Goal: Complete application form

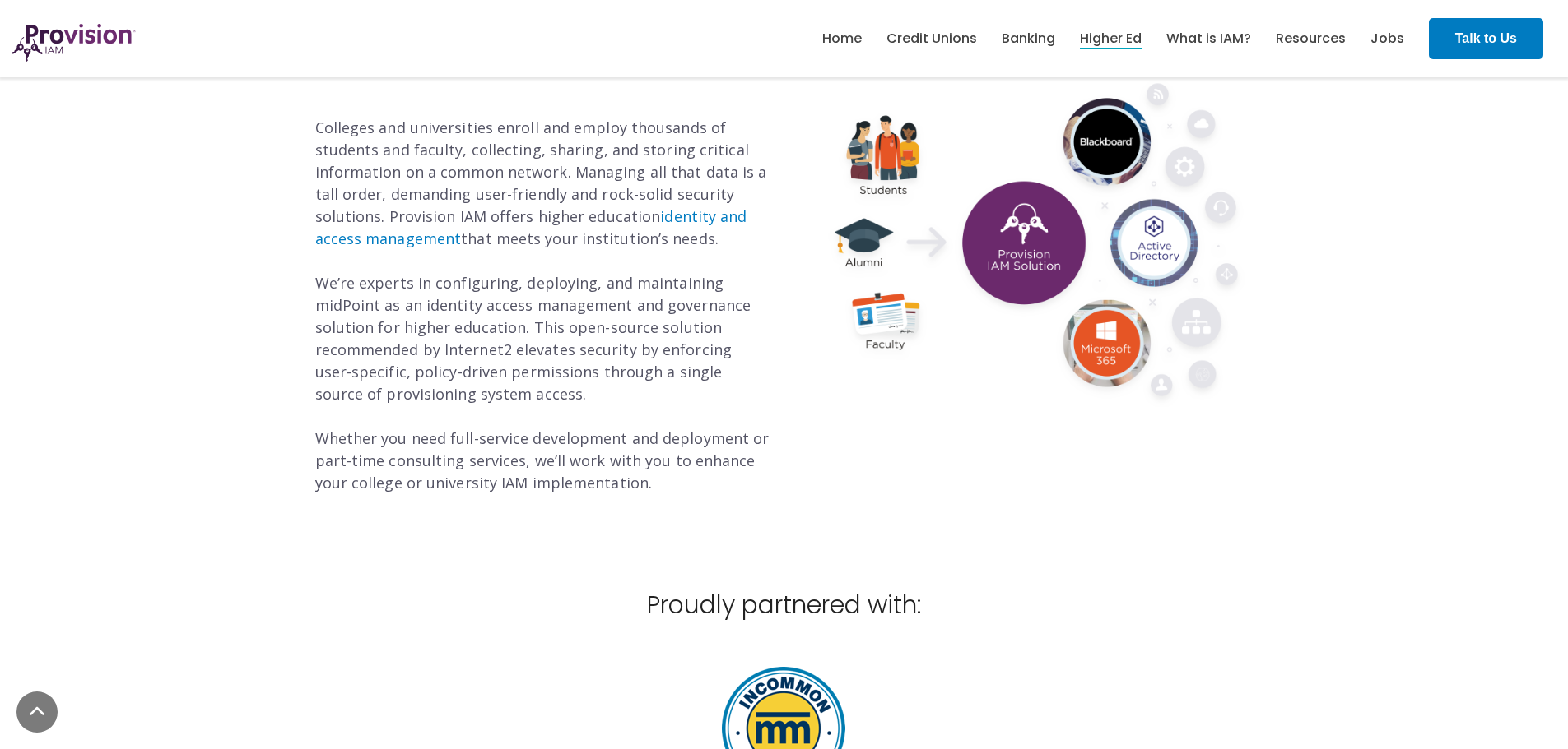
scroll to position [165, 0]
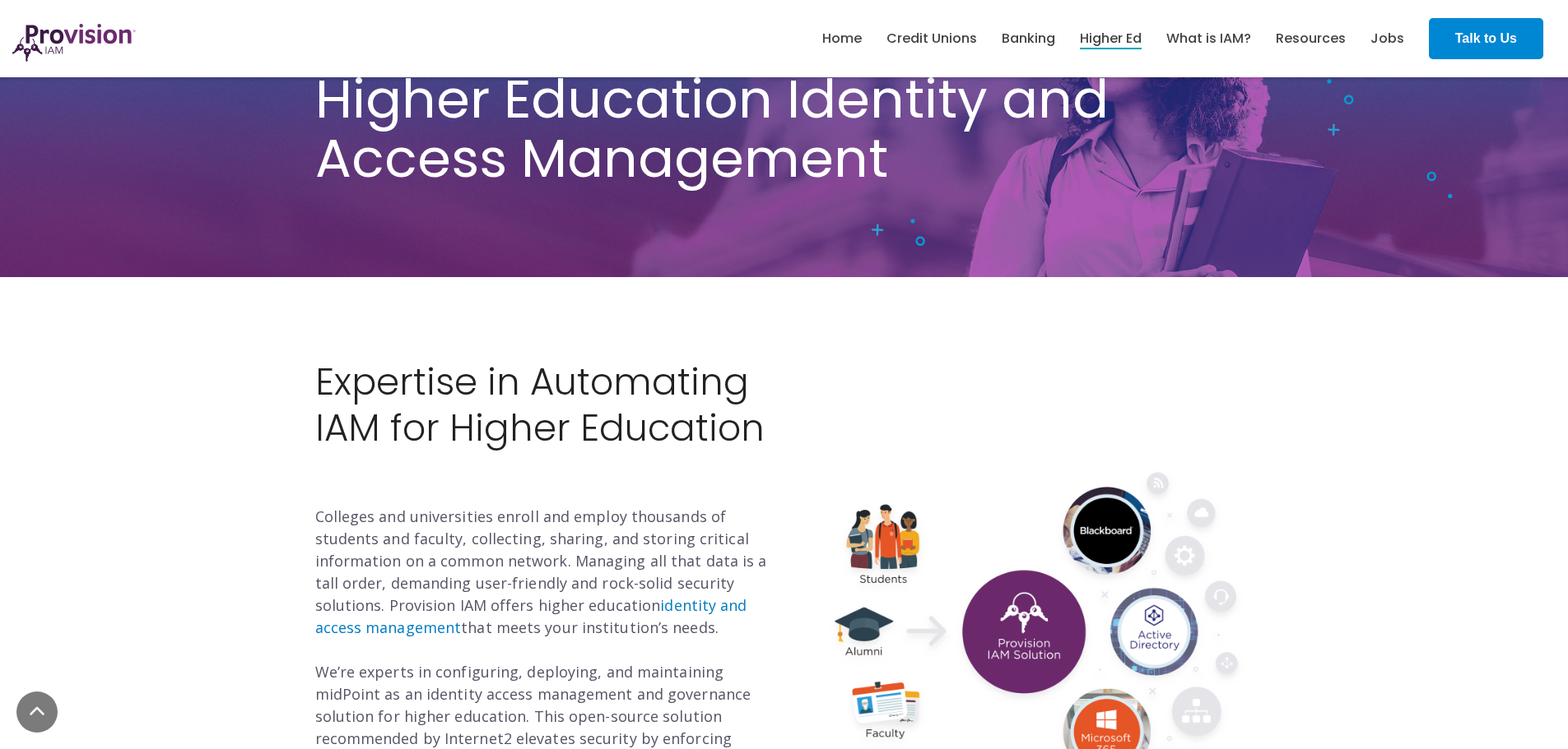
click at [1437, 50] on link "Talk to Us" at bounding box center [1486, 39] width 115 height 41
click at [1488, 32] on strong "Talk to Us" at bounding box center [1486, 38] width 62 height 14
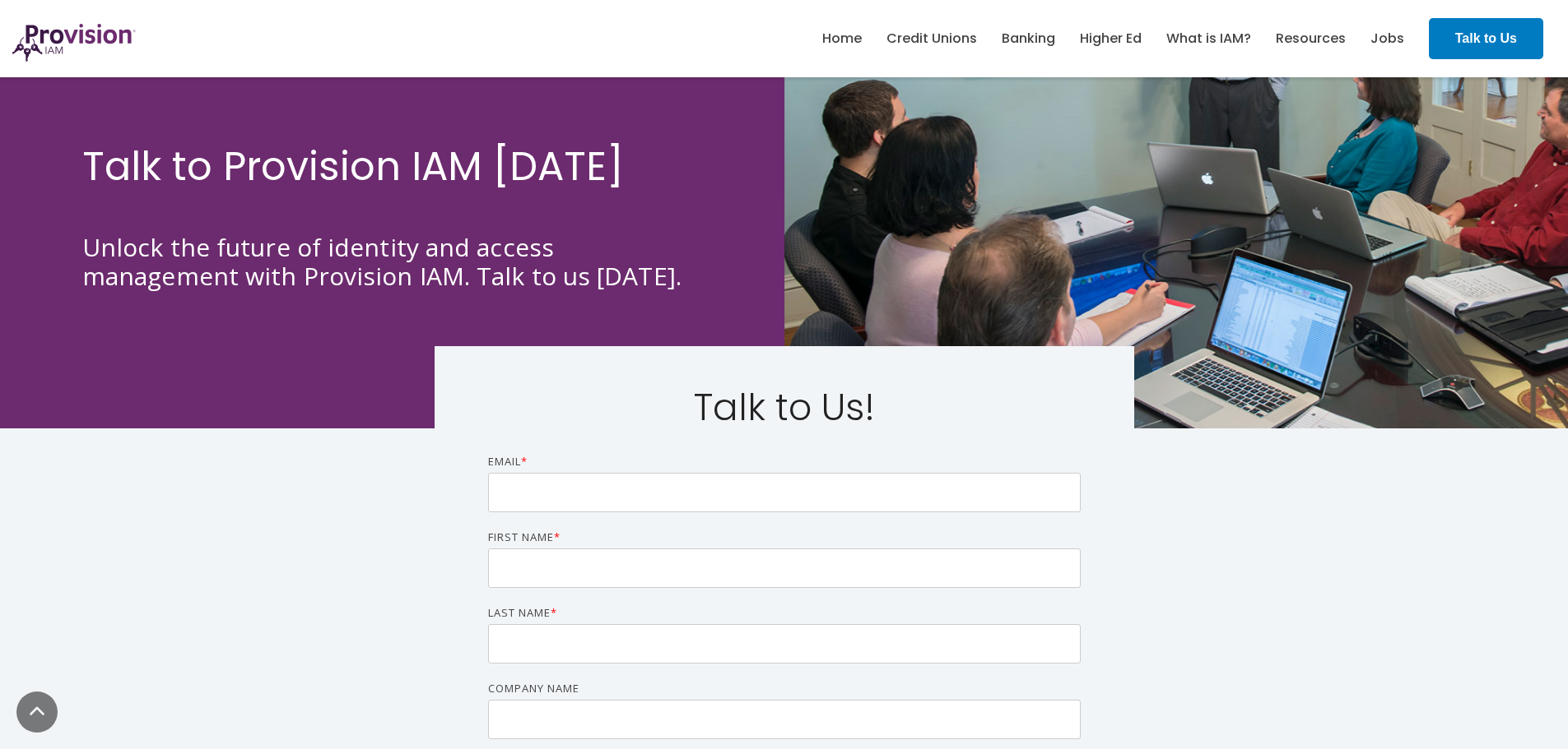
scroll to position [246, 0]
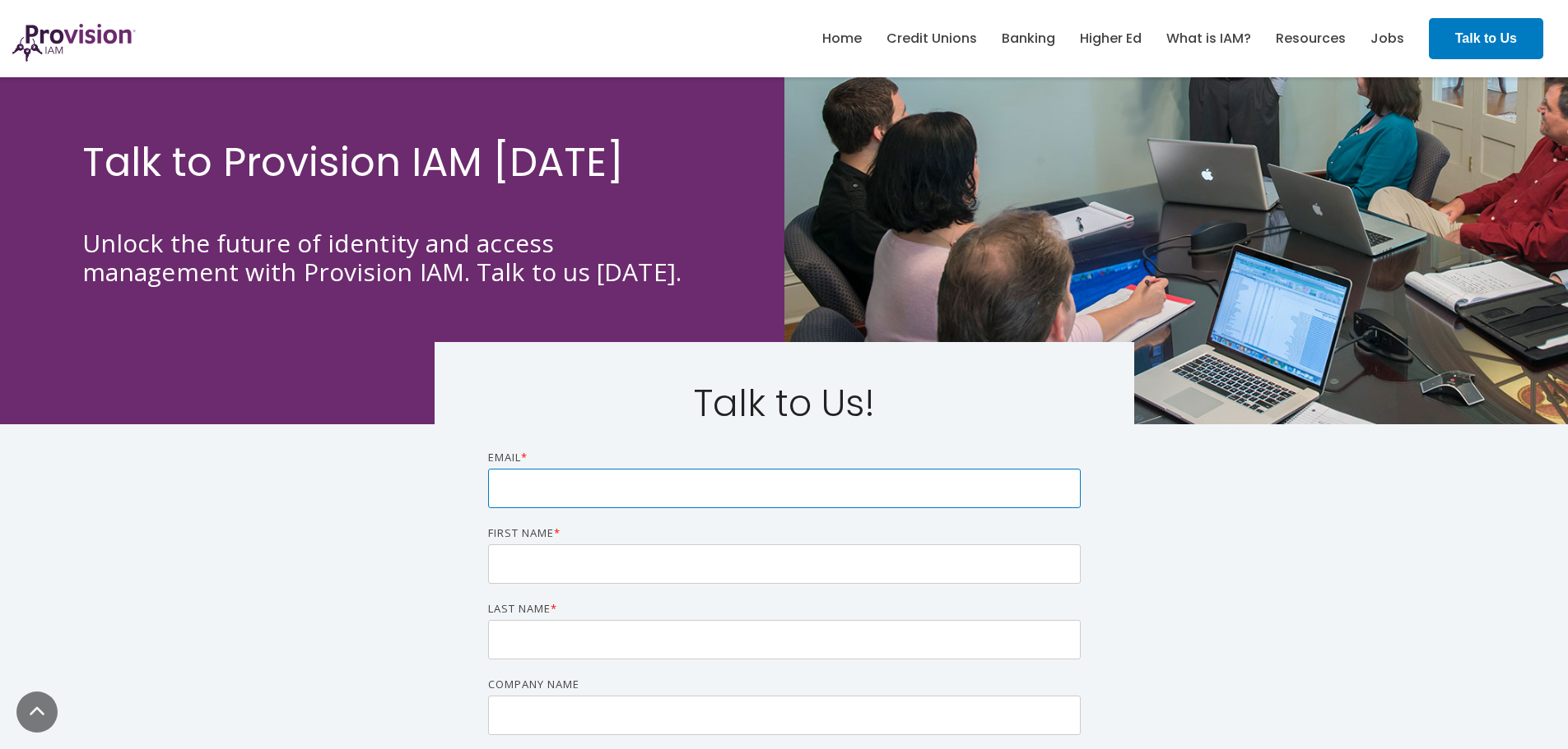
click at [617, 478] on input "Email *" at bounding box center [784, 489] width 593 height 40
type input "rob"
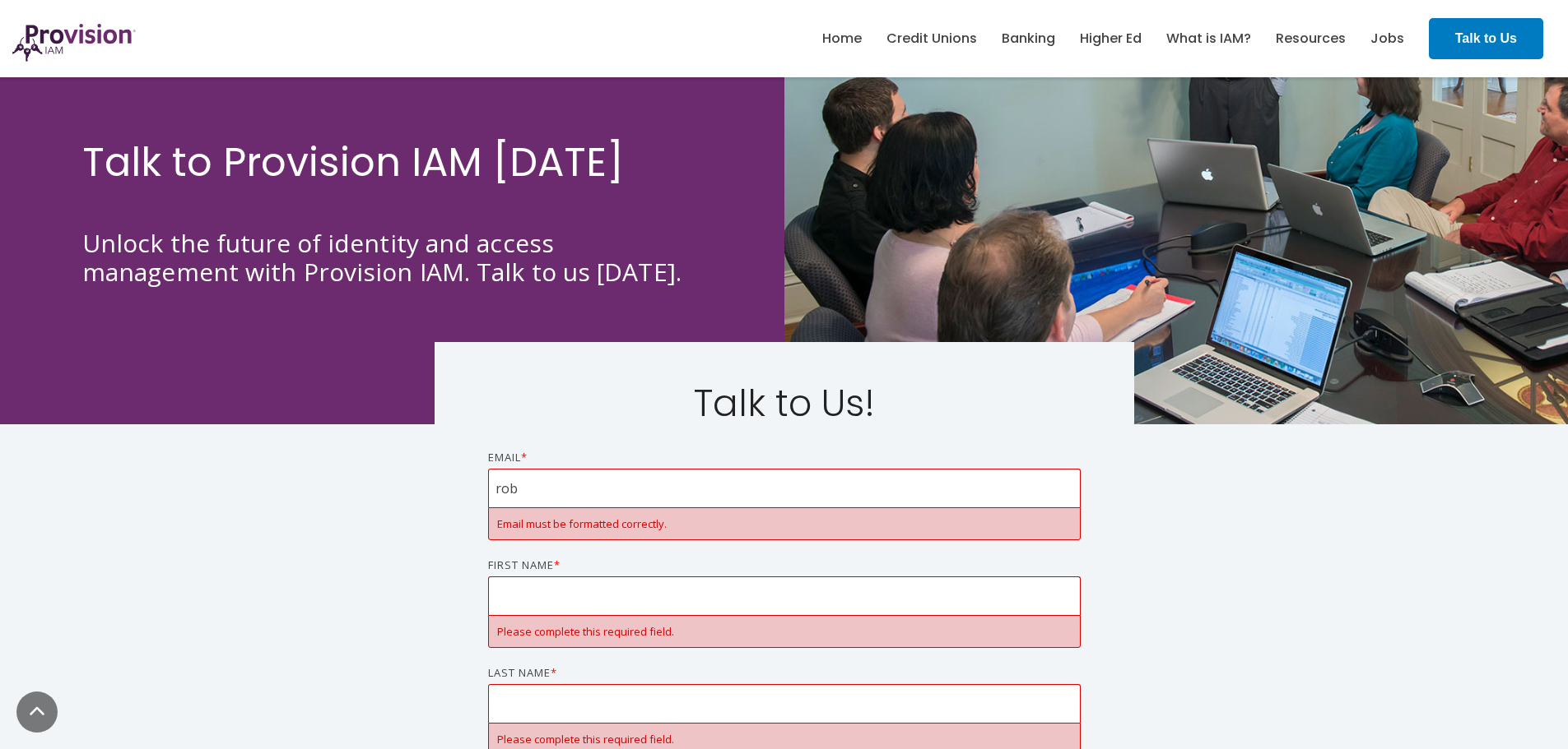
scroll to position [1011, 0]
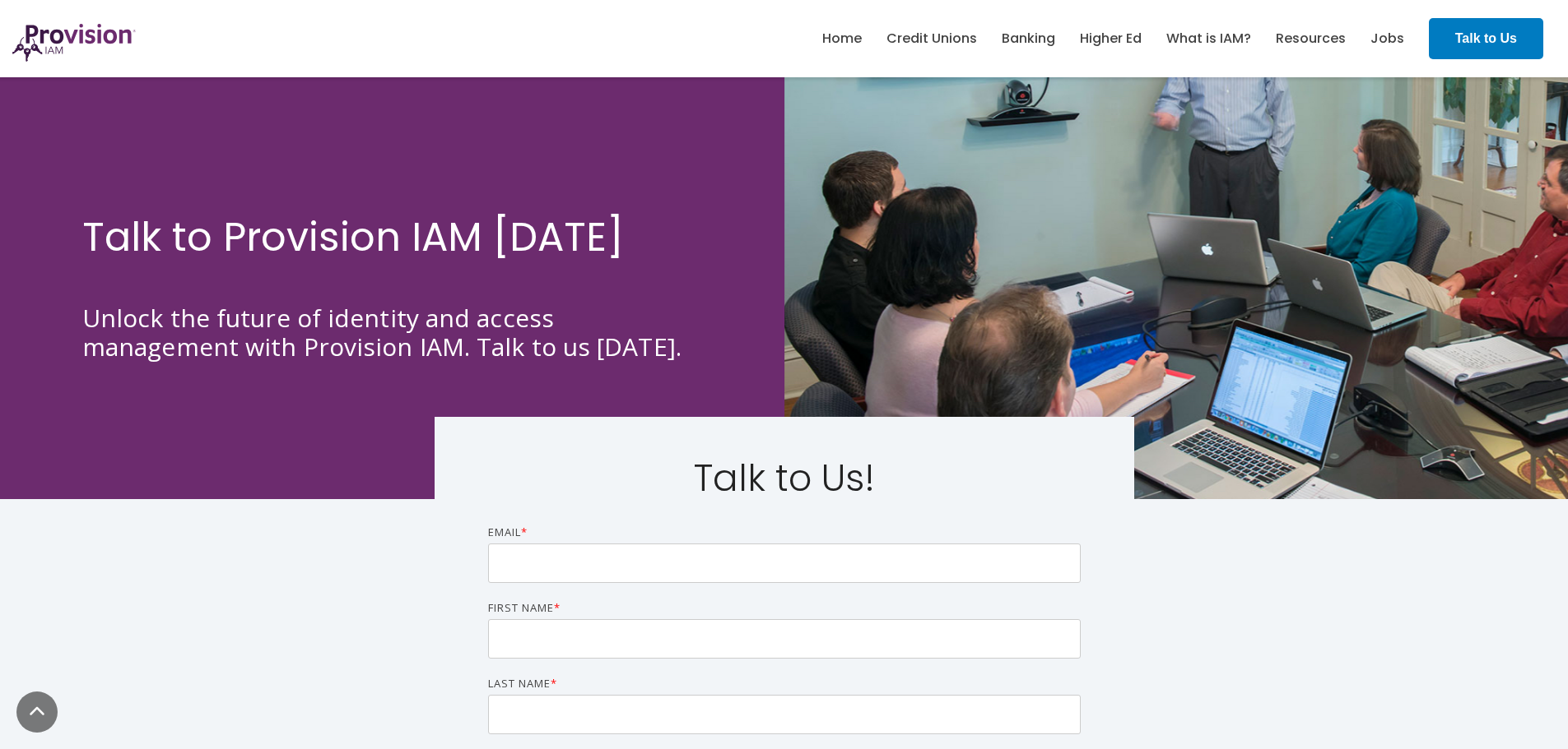
scroll to position [329, 0]
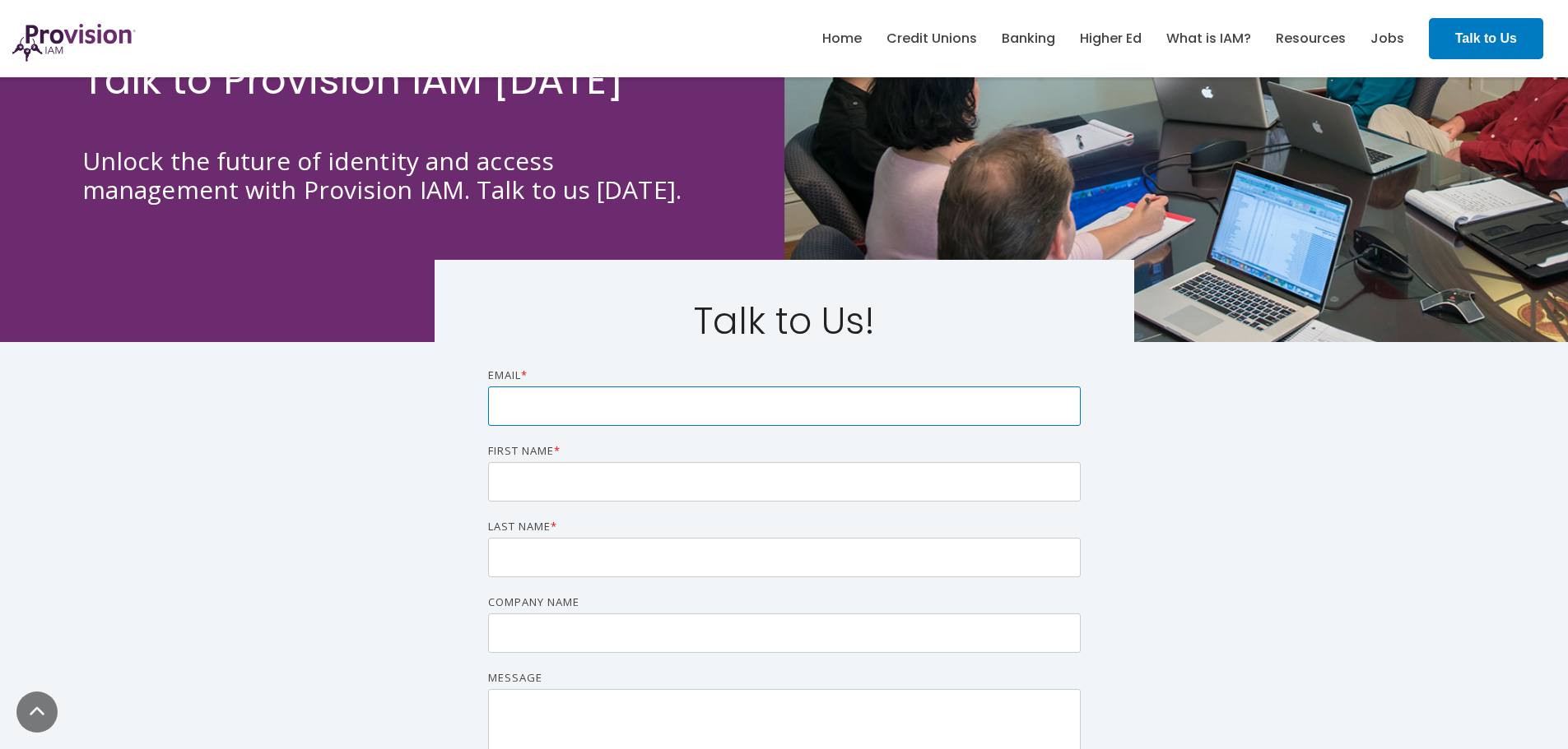
click at [689, 393] on input "Email *" at bounding box center [784, 406] width 593 height 40
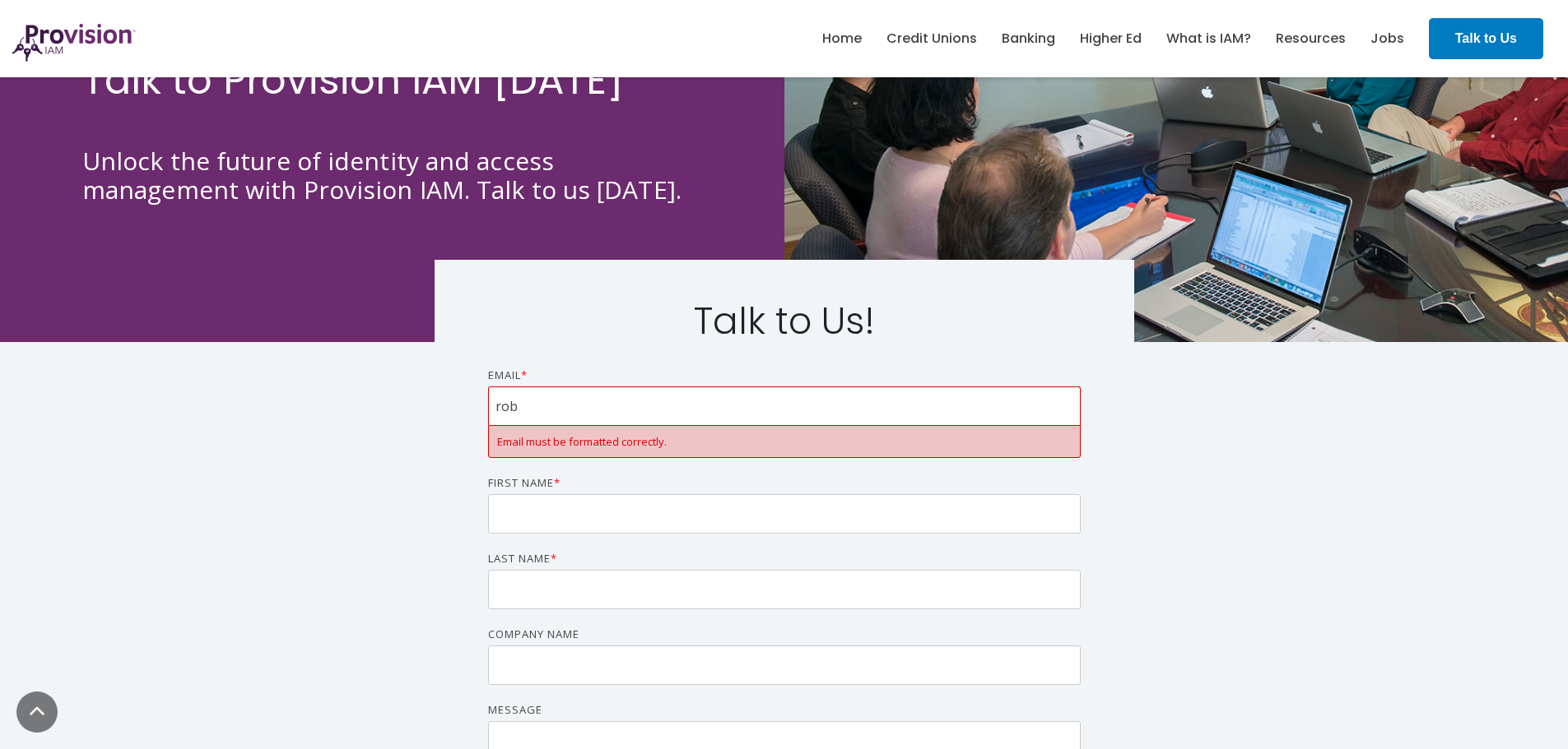
type input "robertwagner@creighton.edu"
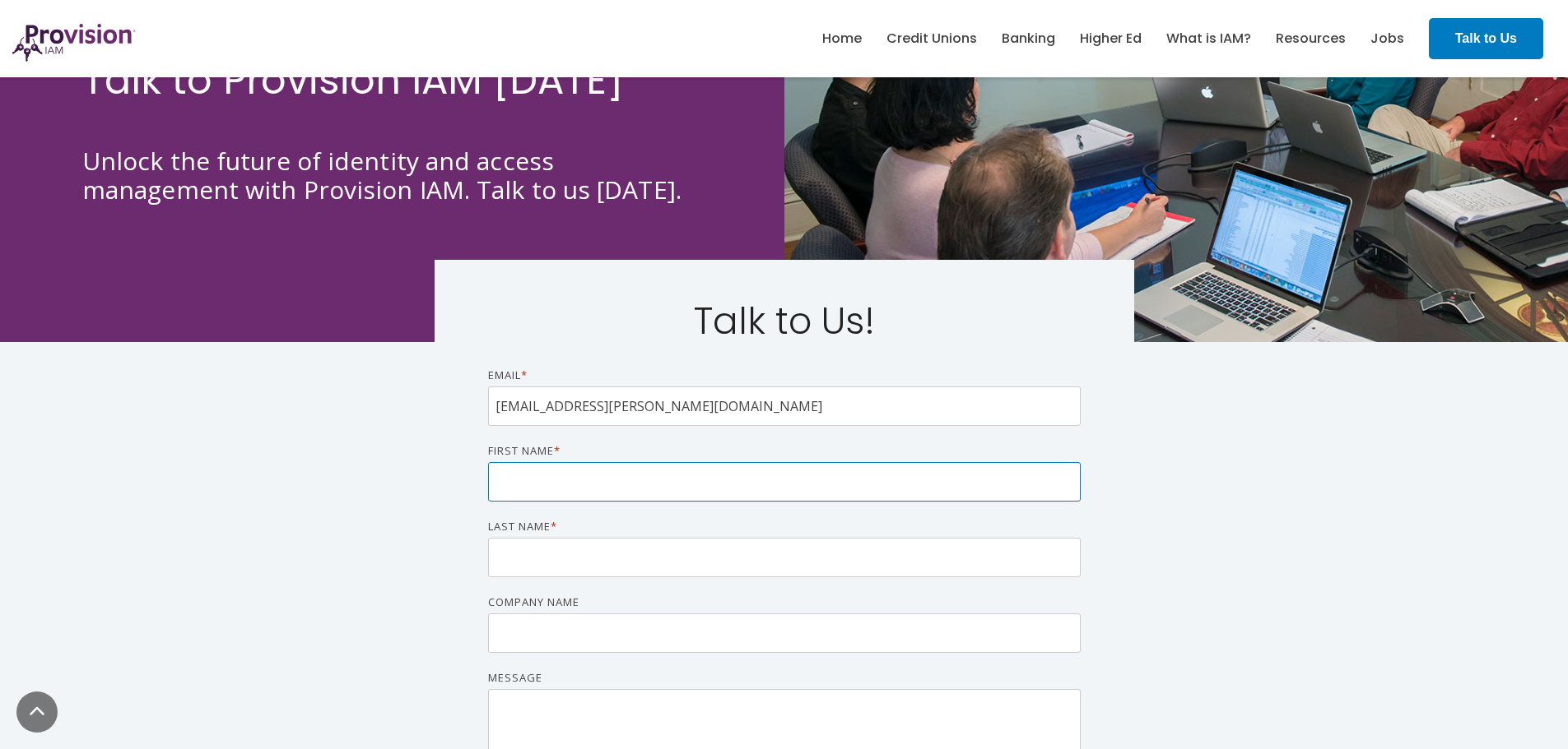
click at [606, 496] on input "First name *" at bounding box center [784, 482] width 593 height 40
type input "Robert"
type input "Wagner"
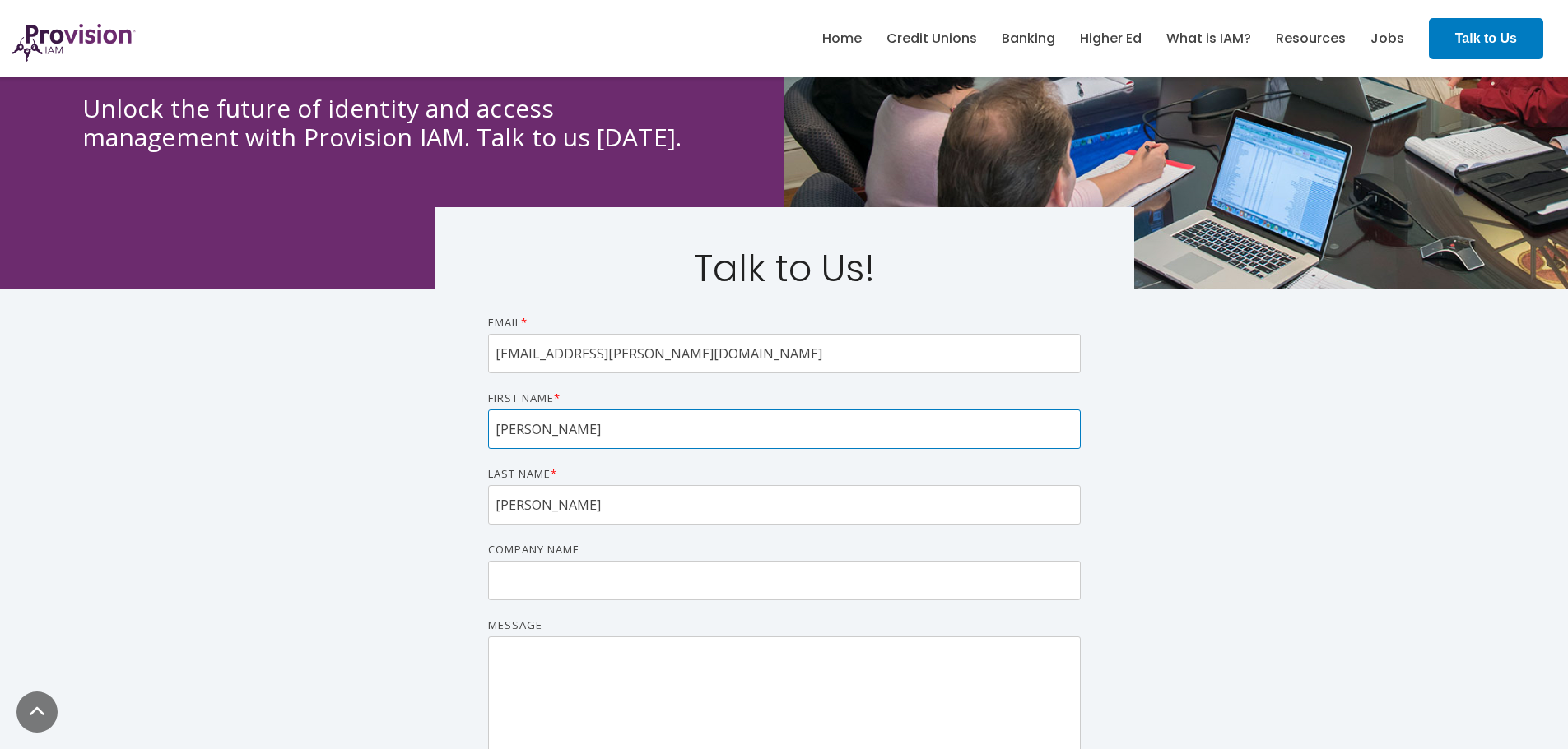
scroll to position [411, 0]
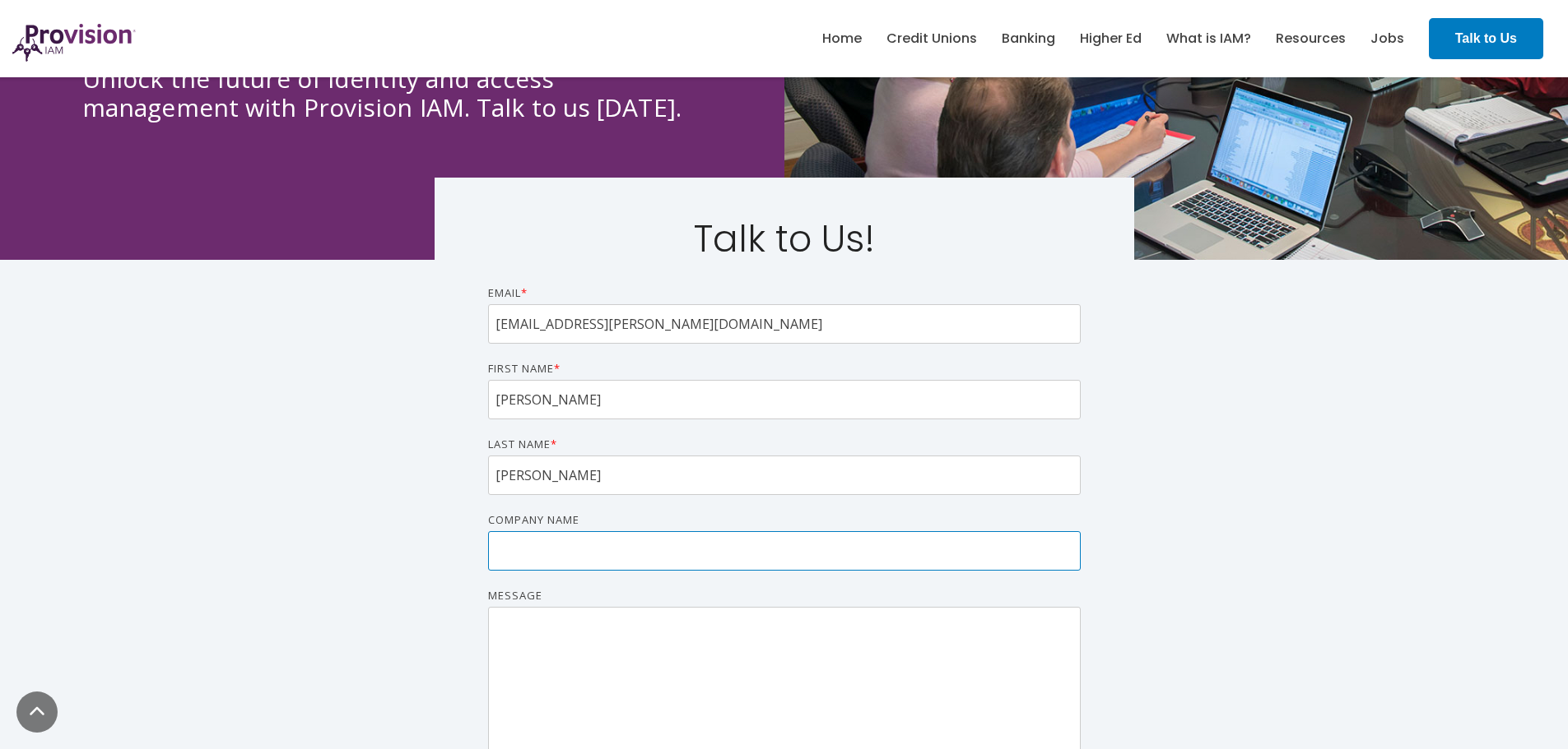
click at [612, 551] on input "Company name" at bounding box center [784, 551] width 593 height 40
type input "Creighton University"
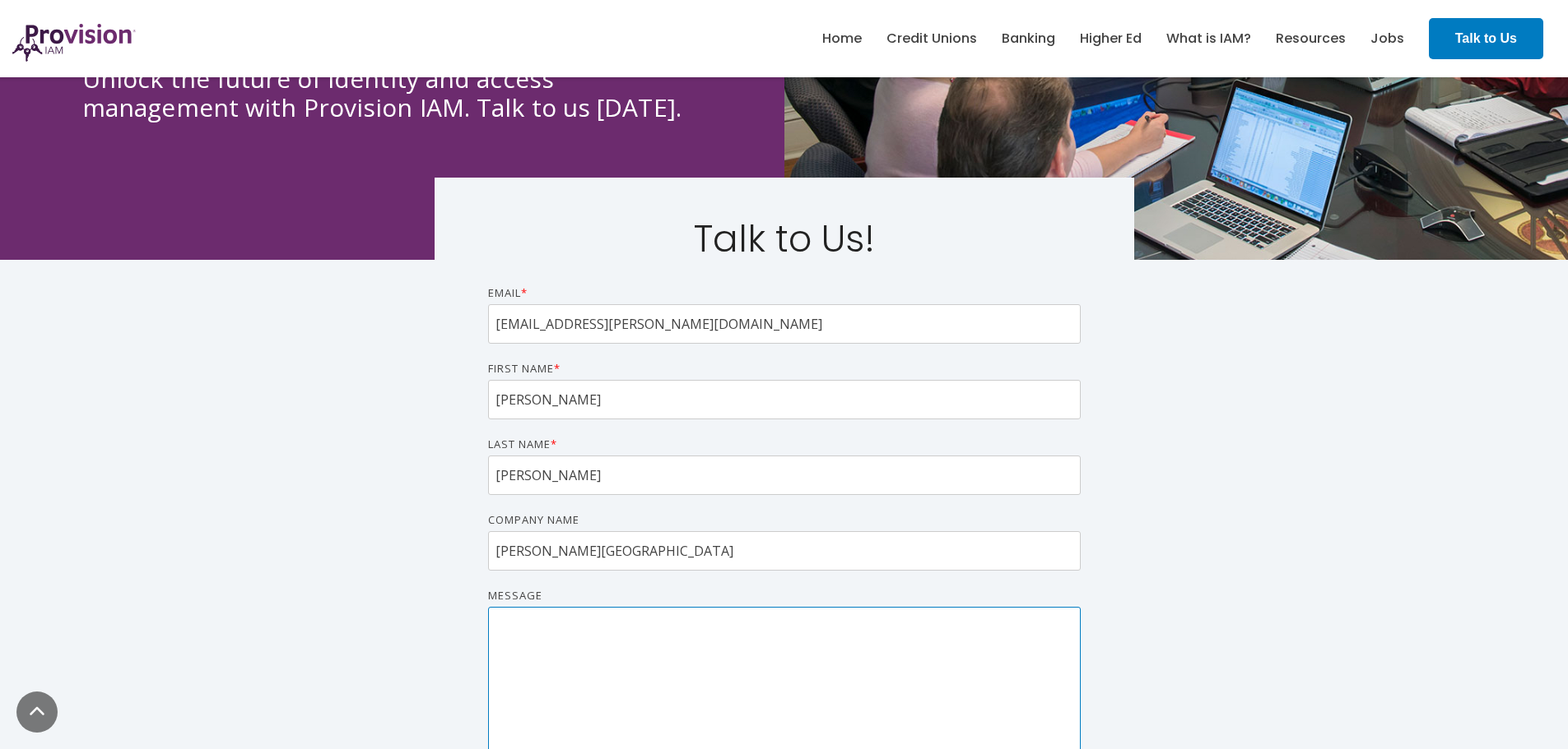
click at [617, 625] on textarea "Message" at bounding box center [784, 690] width 593 height 165
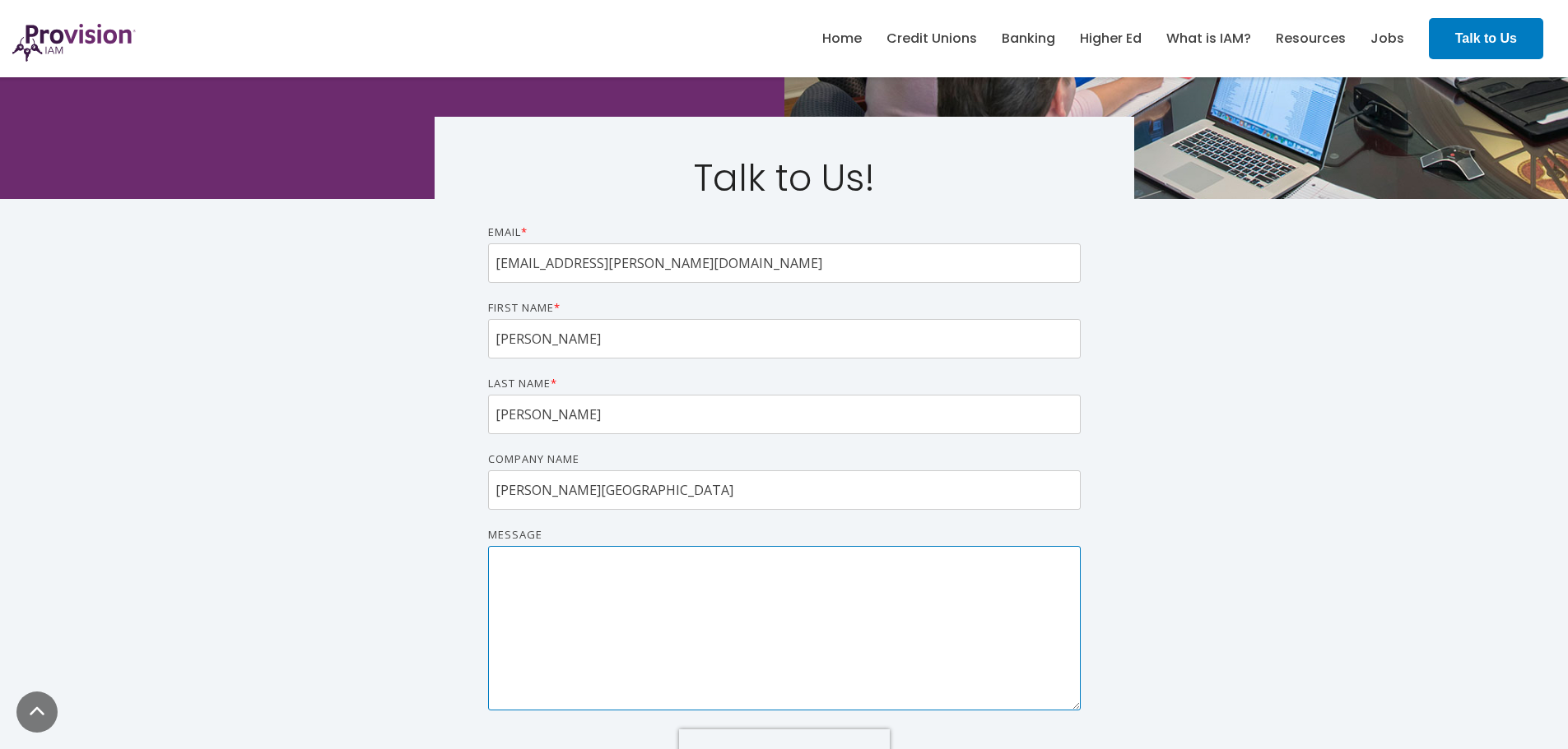
scroll to position [576, 0]
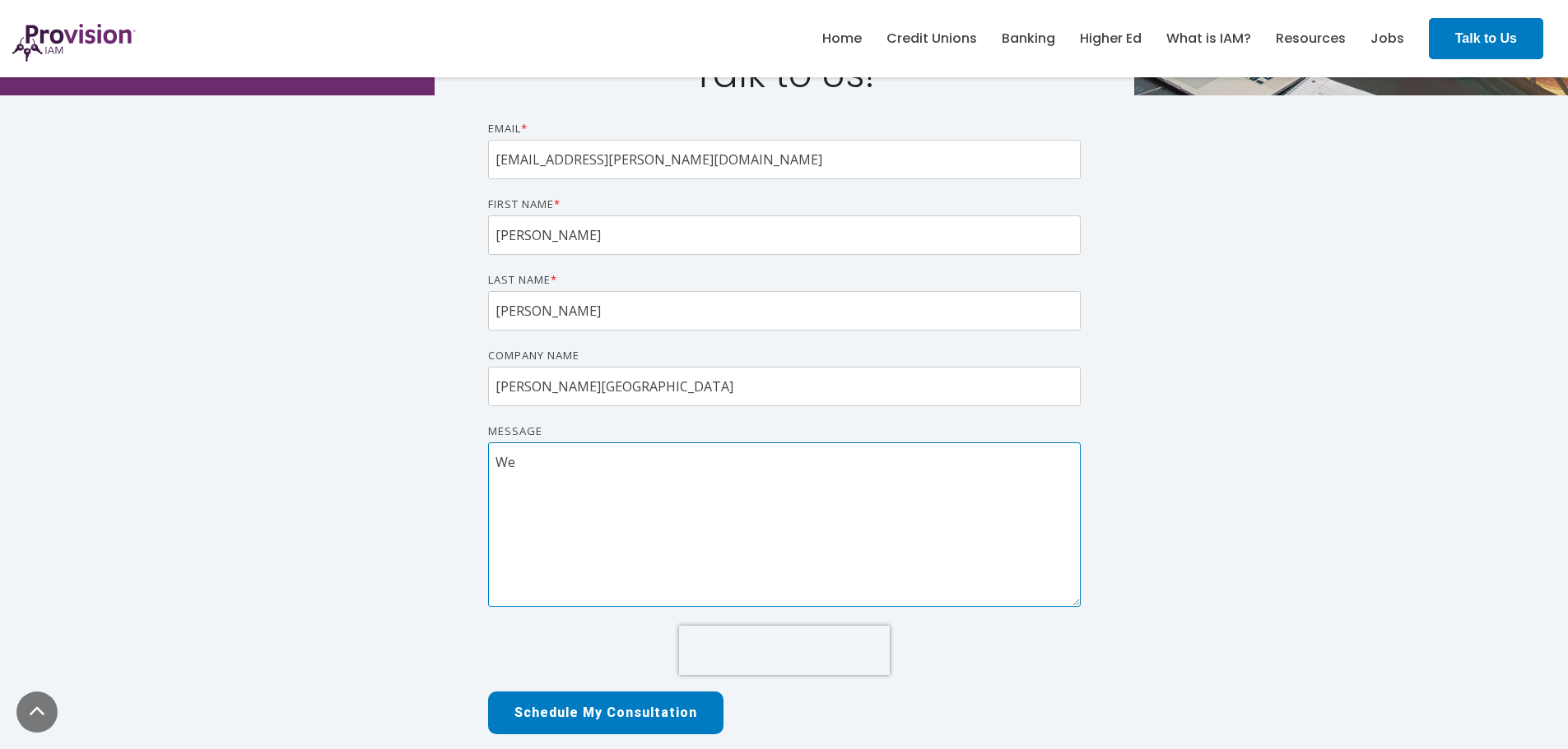
type textarea "W"
type textarea "I"
type textarea "S"
type textarea "Looking for a partner to help replace our IDM."
click at [544, 720] on input "Schedule My Consultation" at bounding box center [604, 714] width 246 height 45
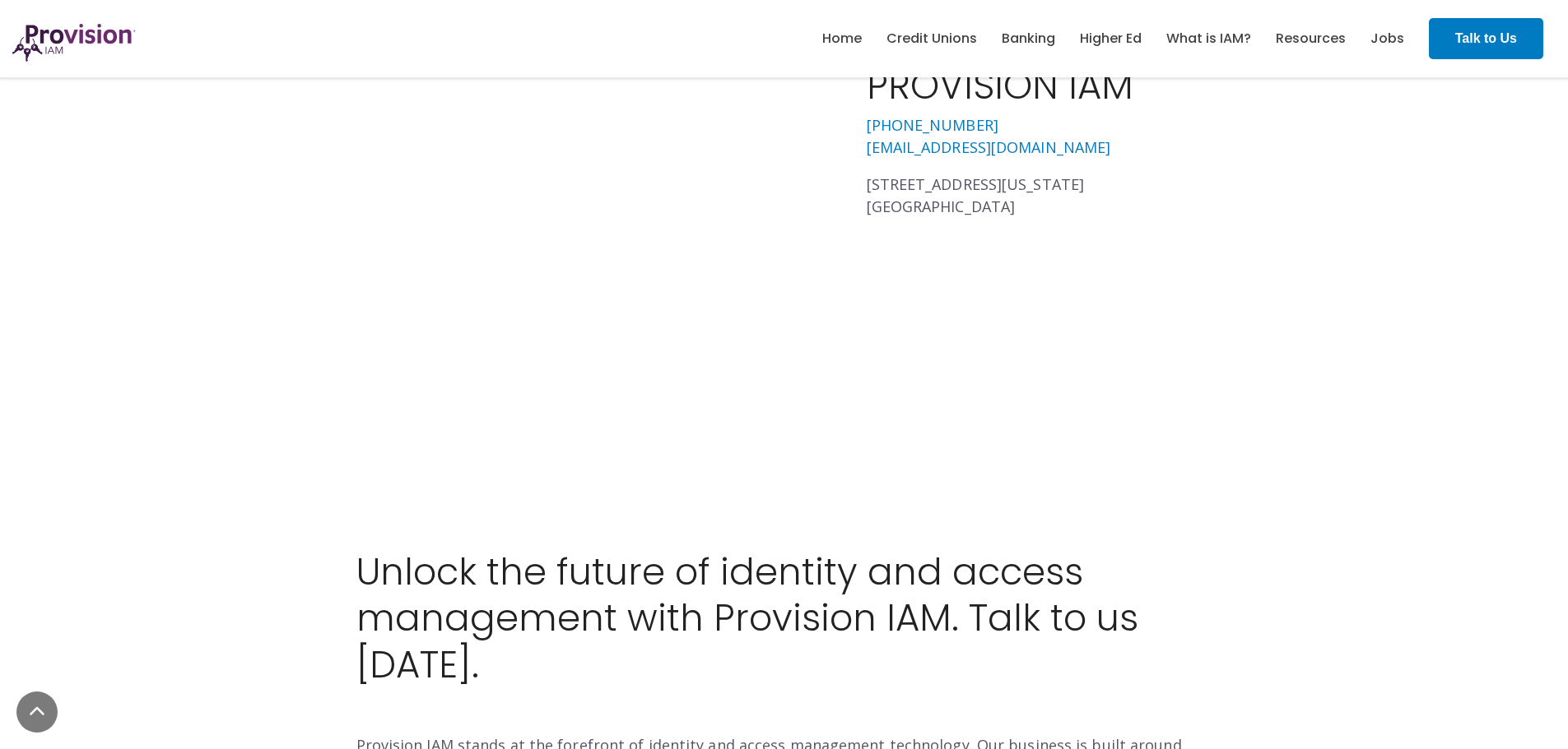
scroll to position [905, 0]
click at [1138, 37] on link "Higher Ed" at bounding box center [1110, 39] width 62 height 28
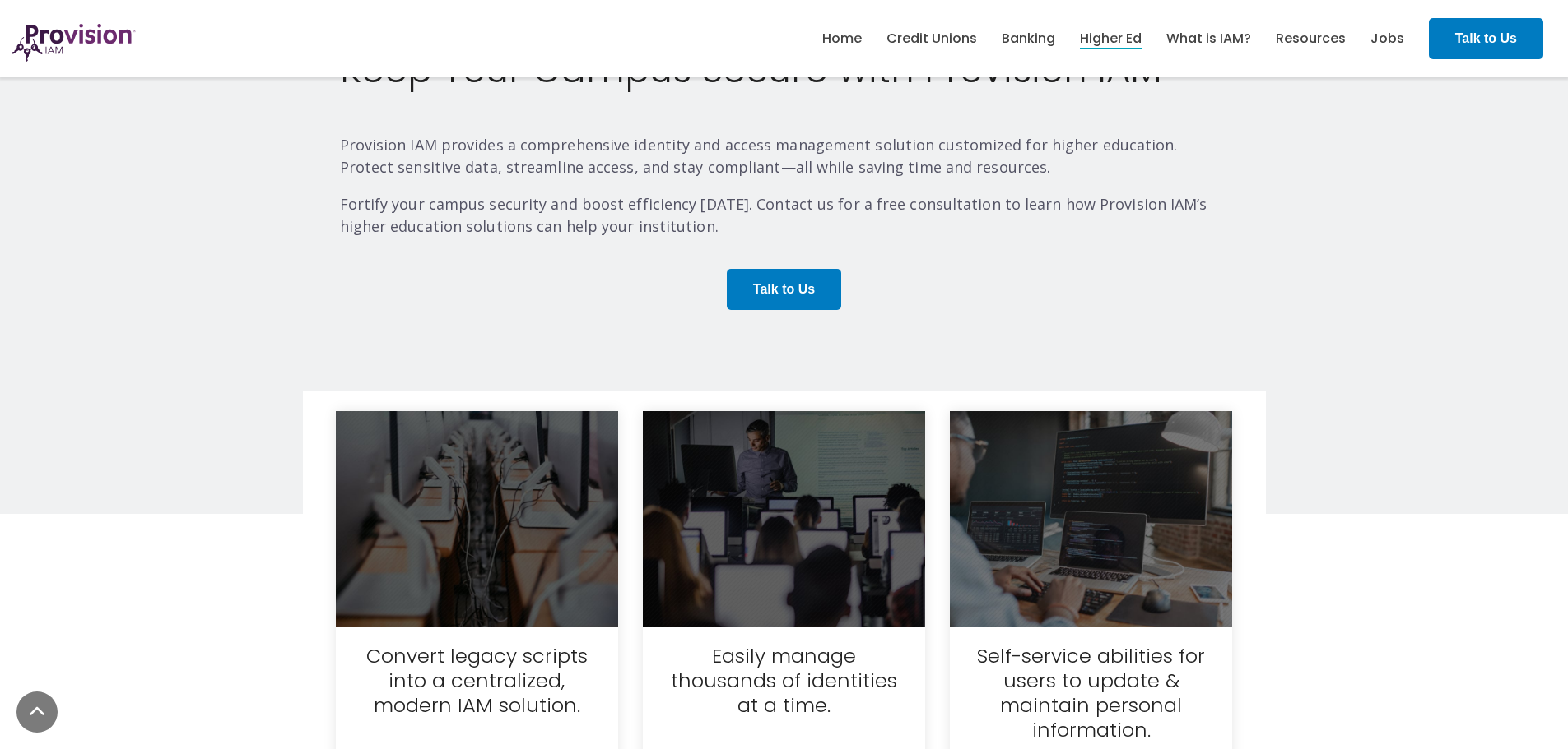
scroll to position [2161, 0]
